Goal: Information Seeking & Learning: Learn about a topic

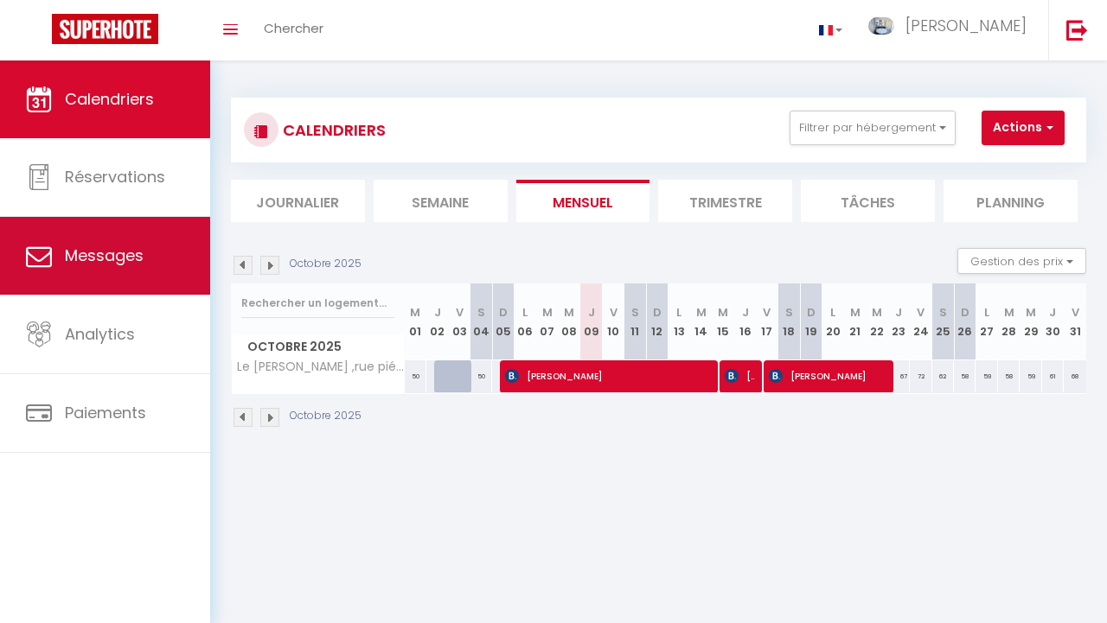
click at [135, 266] on span "Messages" at bounding box center [104, 256] width 79 height 22
select select "message"
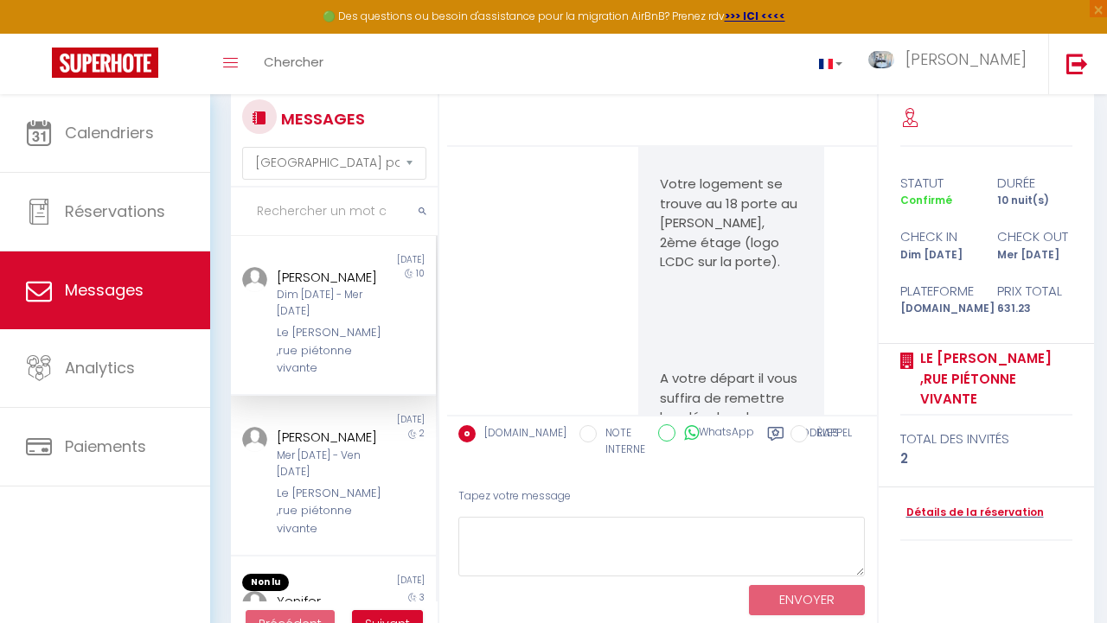
scroll to position [3414, 0]
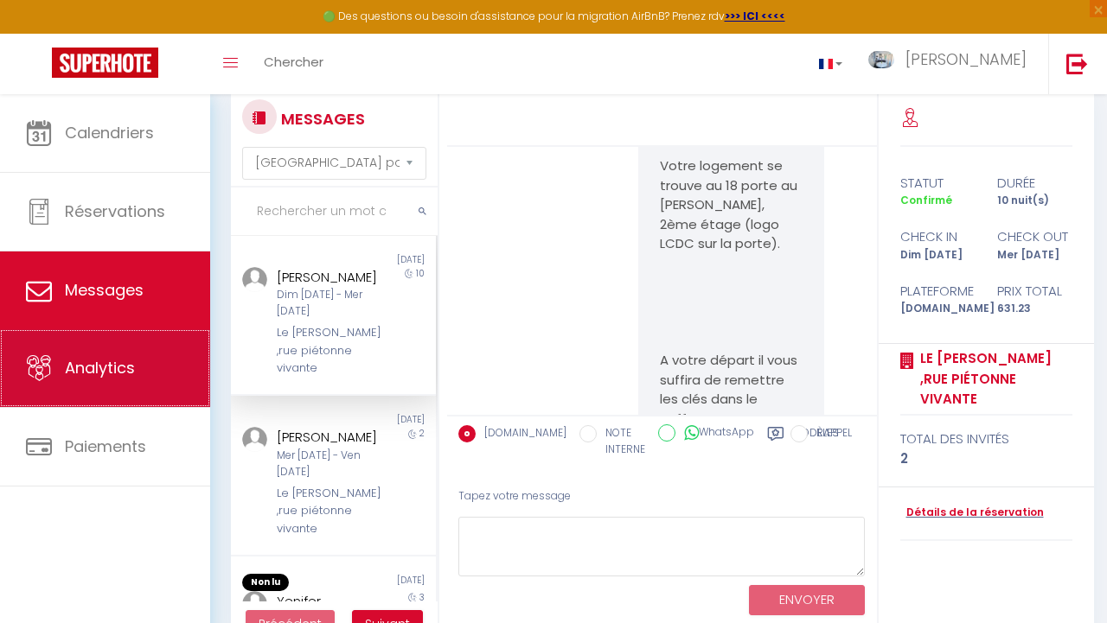
click at [123, 379] on span "Analytics" at bounding box center [100, 368] width 70 height 22
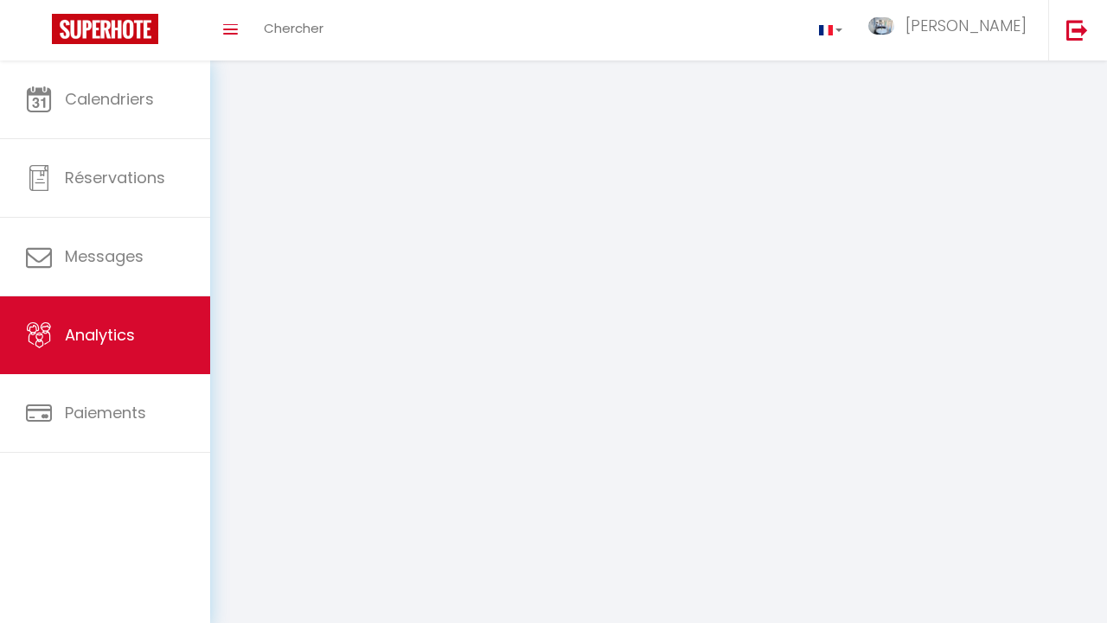
select select "2025"
select select "10"
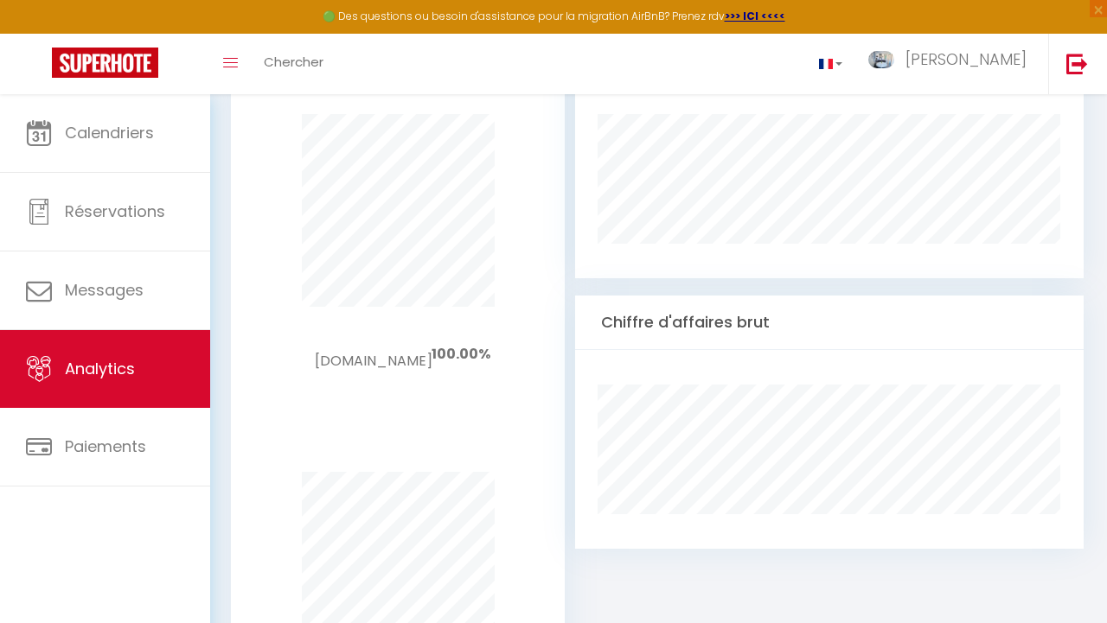
scroll to position [1003, 0]
